Goal: Information Seeking & Learning: Learn about a topic

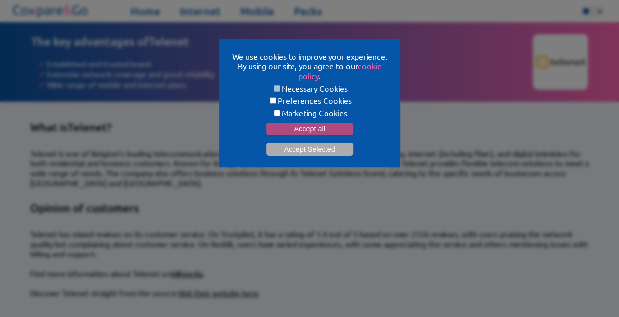
click at [338, 128] on button "Accept all" at bounding box center [310, 129] width 87 height 13
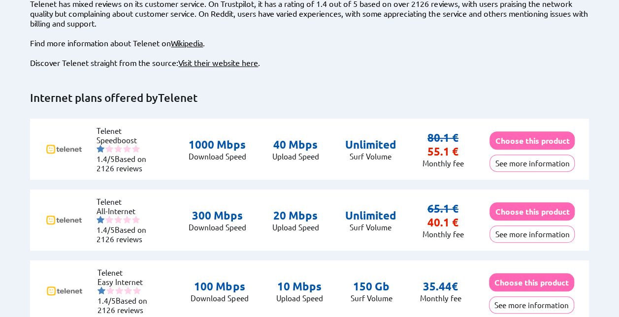
scroll to position [246, 0]
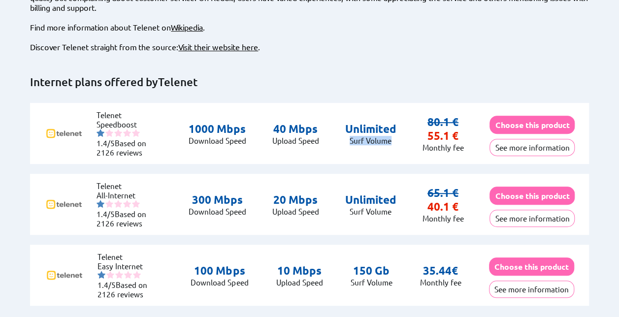
drag, startPoint x: 351, startPoint y: 129, endPoint x: 397, endPoint y: 128, distance: 46.3
click at [397, 128] on div "Telenet Speedboost 1.4/5 Based on 2126 reviews 1000 Mbps Download Speed 40 Mbps" at bounding box center [309, 133] width 559 height 61
drag, startPoint x: 397, startPoint y: 128, endPoint x: 387, endPoint y: 128, distance: 9.9
click at [387, 136] on p "Surf Volume" at bounding box center [370, 140] width 51 height 9
click at [383, 136] on p "Surf Volume" at bounding box center [370, 140] width 51 height 9
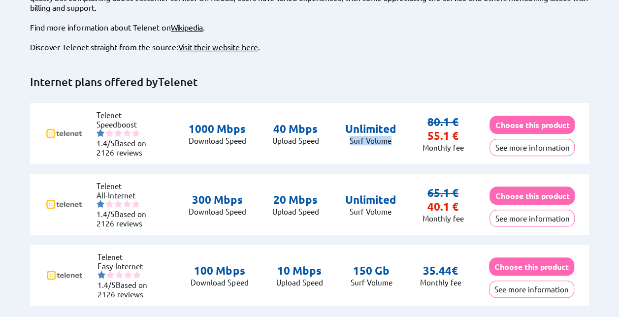
drag, startPoint x: 390, startPoint y: 131, endPoint x: 348, endPoint y: 130, distance: 42.4
click at [348, 136] on p "Surf Volume" at bounding box center [370, 140] width 51 height 9
drag, startPoint x: 348, startPoint y: 130, endPoint x: 360, endPoint y: 131, distance: 11.9
click at [360, 136] on p "Surf Volume" at bounding box center [370, 140] width 51 height 9
click at [352, 136] on p "Surf Volume" at bounding box center [370, 140] width 51 height 9
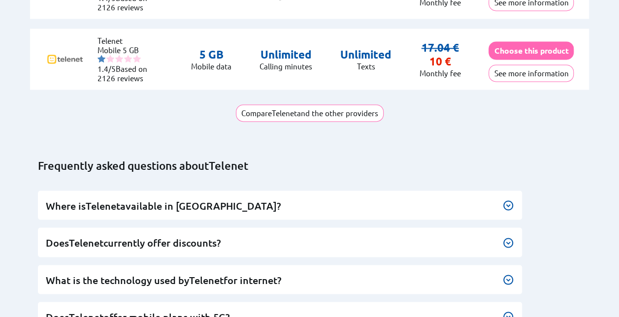
scroll to position [936, 0]
